Goal: Task Accomplishment & Management: Use online tool/utility

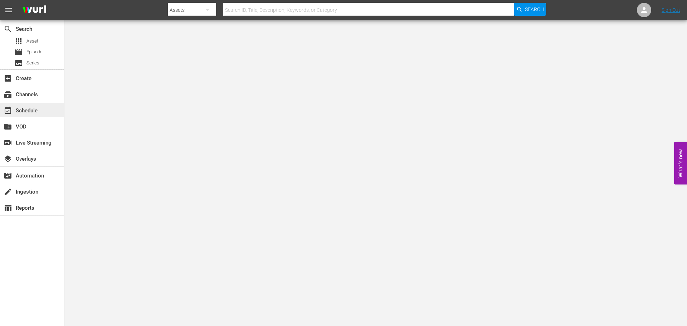
click at [45, 110] on div "event_available Schedule" at bounding box center [32, 110] width 64 height 14
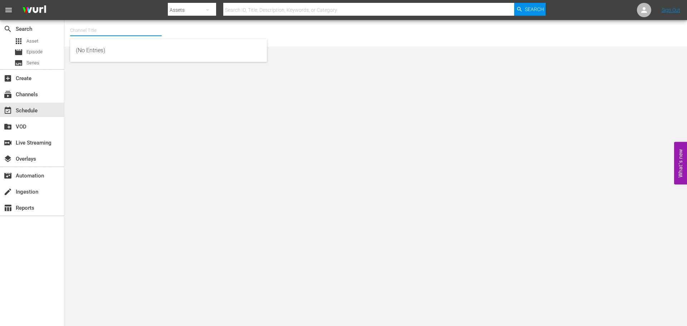
click at [88, 33] on input "text" at bounding box center [116, 30] width 92 height 17
click at [122, 55] on div "Acorn (1976 - amc_networks_acorntvmysteries_1)" at bounding box center [168, 50] width 185 height 17
type input "Acorn (1976 - amc_networks_acorntvmysteries_1)"
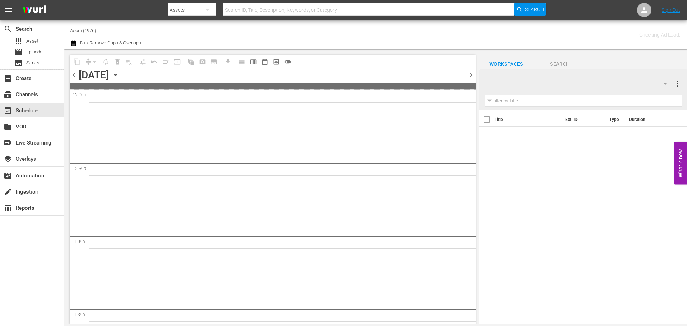
click at [121, 75] on div "[DATE] [DATE]" at bounding box center [100, 75] width 43 height 12
click at [120, 74] on icon "button" at bounding box center [116, 75] width 8 height 8
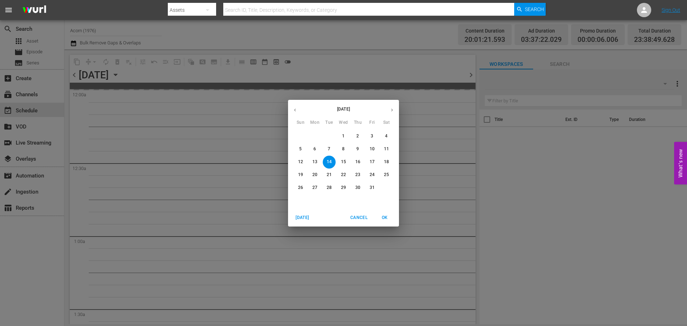
click at [373, 188] on p "31" at bounding box center [372, 188] width 5 height 6
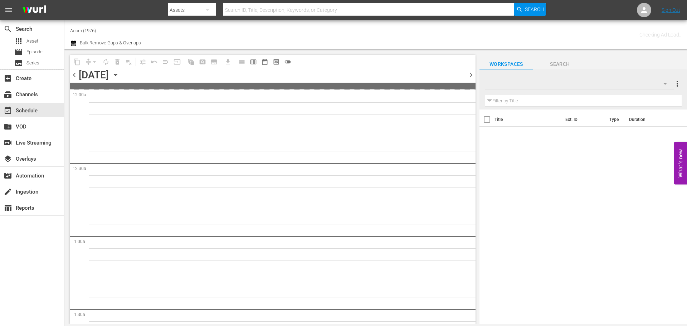
click at [474, 73] on span "chevron_right" at bounding box center [471, 75] width 9 height 9
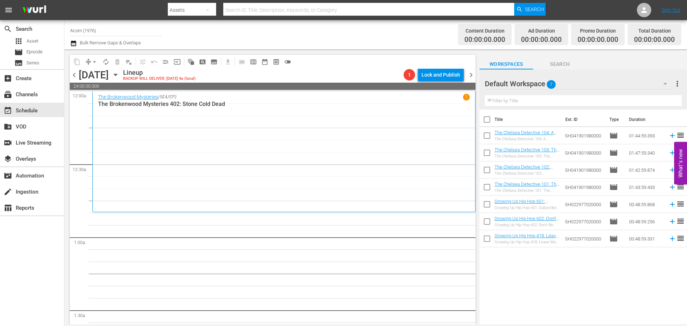
click at [163, 138] on div "The Brokenwood Mysteries / SE4 / EP2 1 The Brokenwood Mysteries 402: Stone Cold…" at bounding box center [284, 152] width 372 height 116
